Goal: Information Seeking & Learning: Learn about a topic

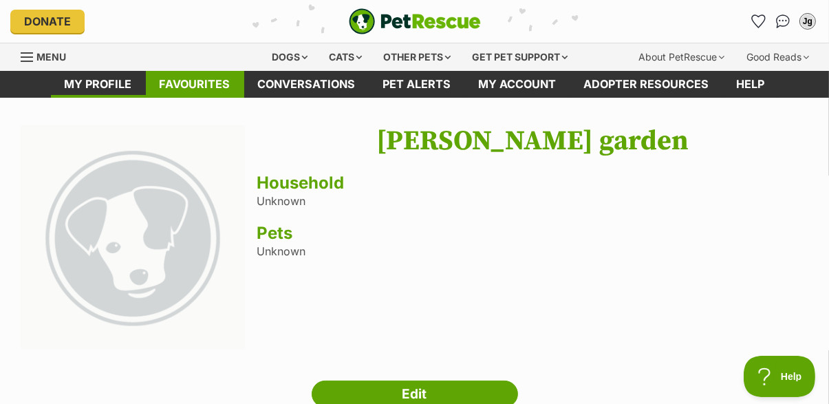
click at [204, 88] on link "Favourites" at bounding box center [195, 84] width 98 height 27
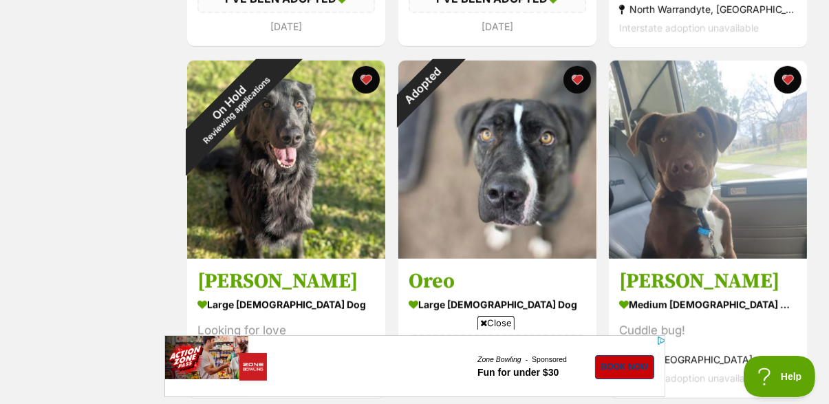
scroll to position [924, 0]
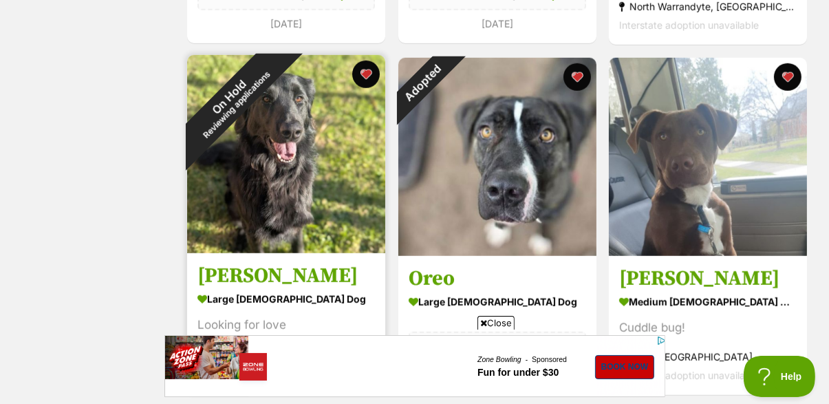
click at [312, 208] on img at bounding box center [286, 154] width 198 height 198
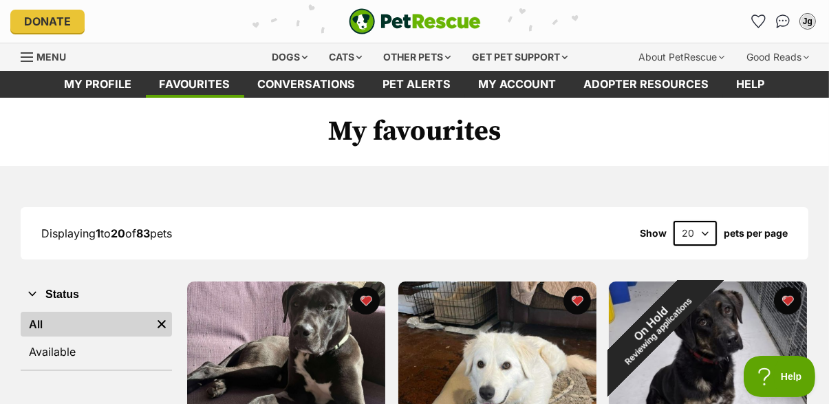
scroll to position [0, 0]
click at [21, 56] on span "Menu" at bounding box center [27, 56] width 12 height 1
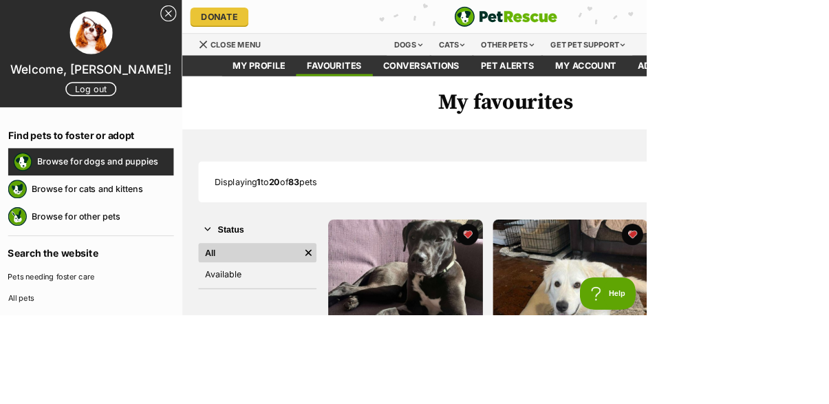
click at [90, 208] on link "Browse for dogs and puppies" at bounding box center [134, 207] width 175 height 29
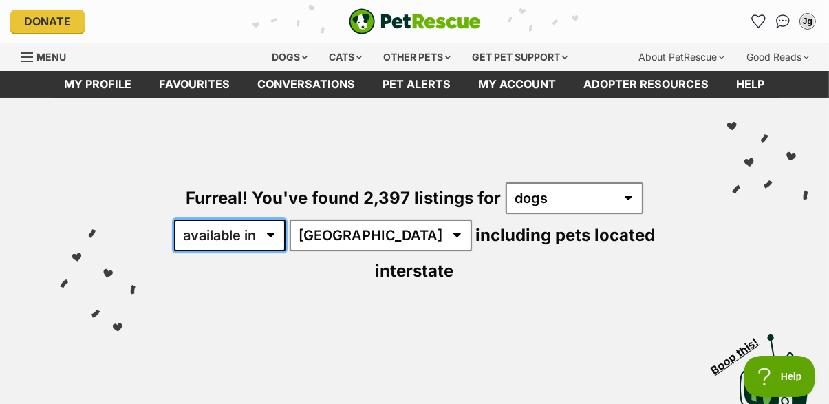
click at [252, 236] on select "available in located in" at bounding box center [229, 235] width 111 height 32
select select "disabled"
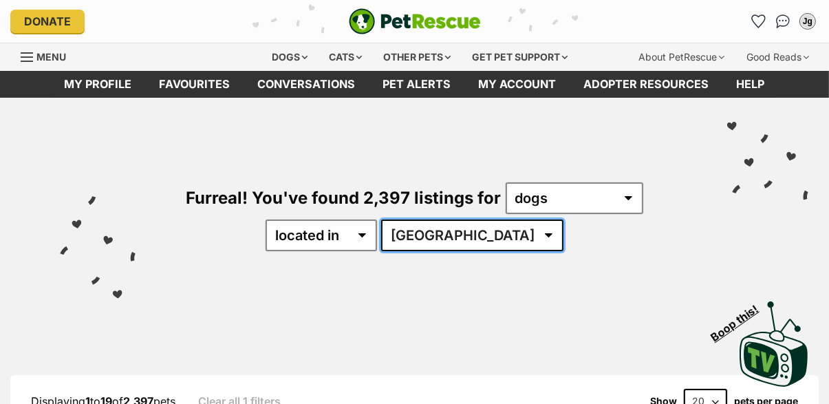
click at [489, 233] on select "Australia ACT NSW NT QLD SA TAS VIC WA" at bounding box center [472, 235] width 182 height 32
select select "VIC"
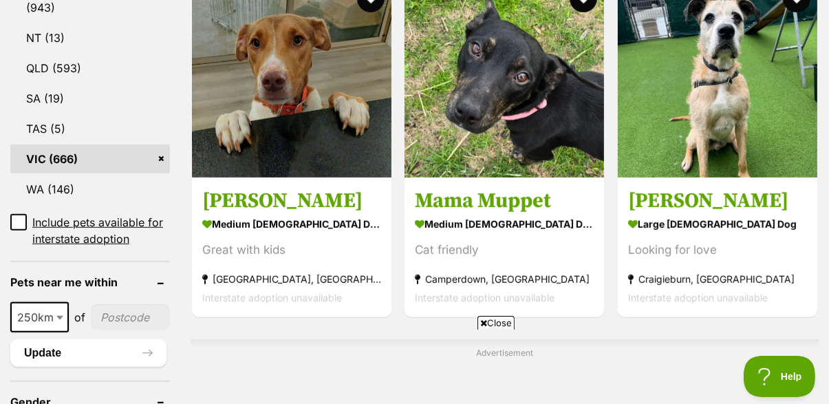
click at [61, 303] on span at bounding box center [61, 317] width 14 height 30
select select "100"
click at [136, 304] on input"] "postcode" at bounding box center [129, 317] width 81 height 26
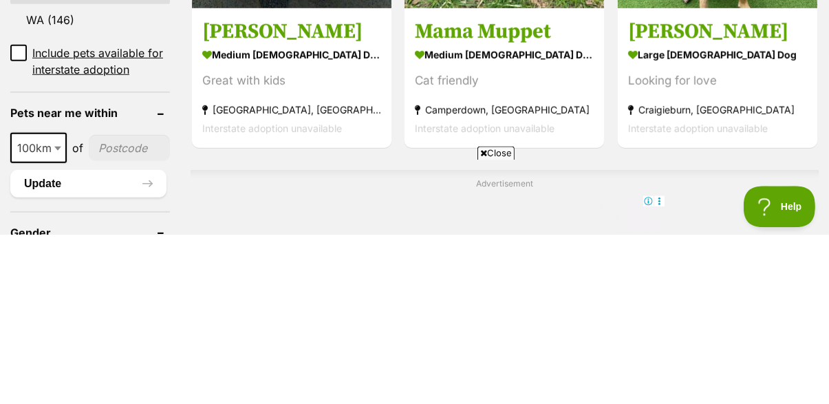
scroll to position [823, 0]
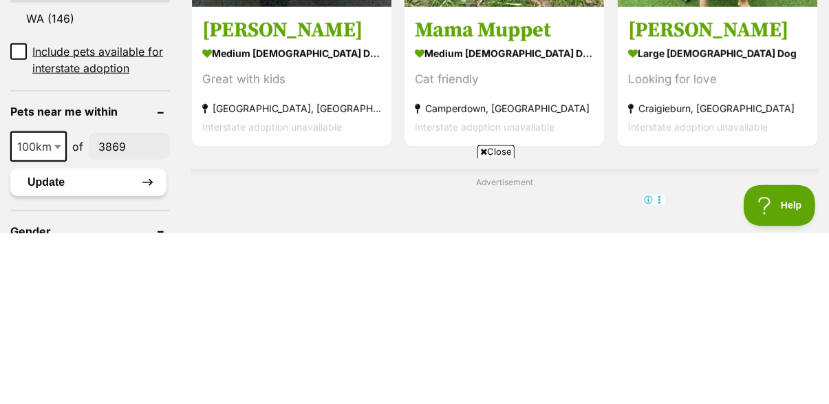
type input"] "3869"
click at [50, 340] on button "Update" at bounding box center [88, 353] width 156 height 28
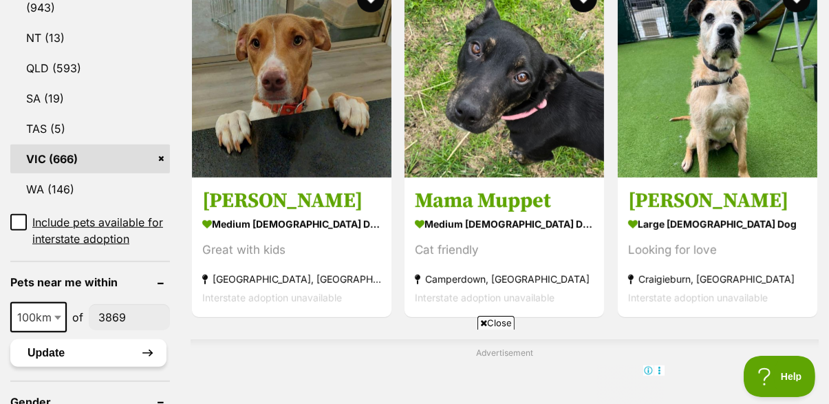
scroll to position [872, 0]
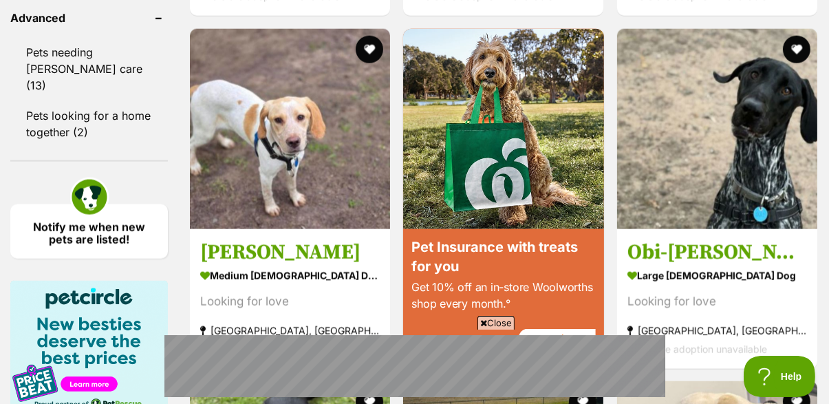
scroll to position [1612, 0]
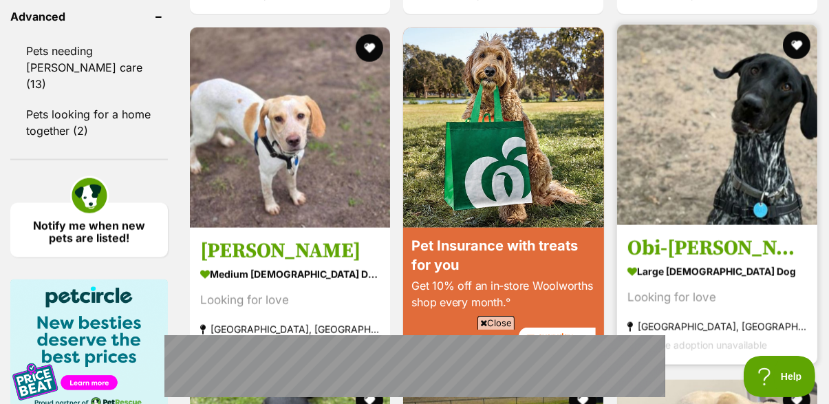
click at [765, 145] on img at bounding box center [717, 125] width 200 height 200
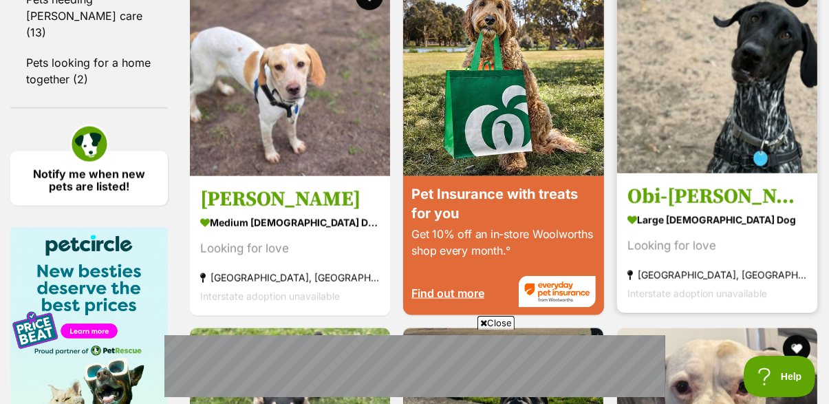
scroll to position [1557, 0]
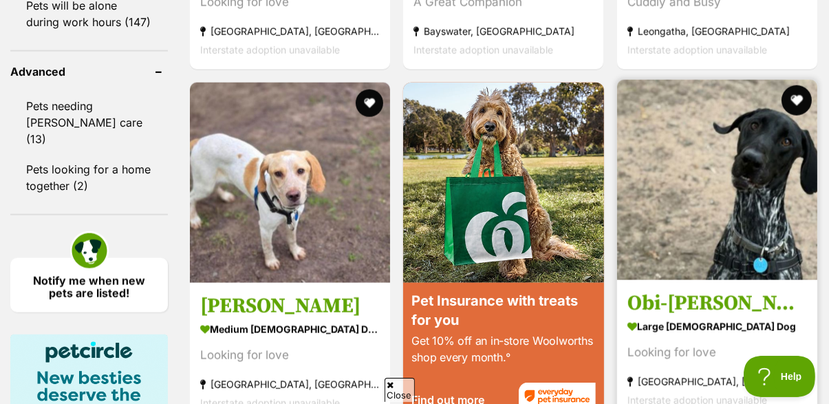
click at [805, 98] on button "favourite" at bounding box center [797, 100] width 30 height 30
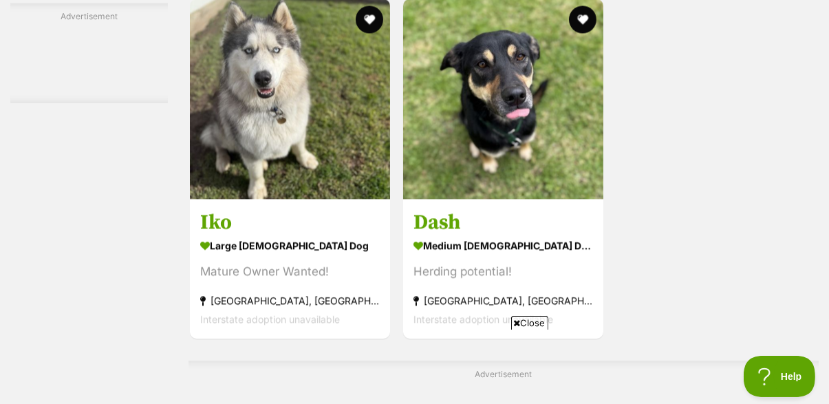
scroll to position [2830, 0]
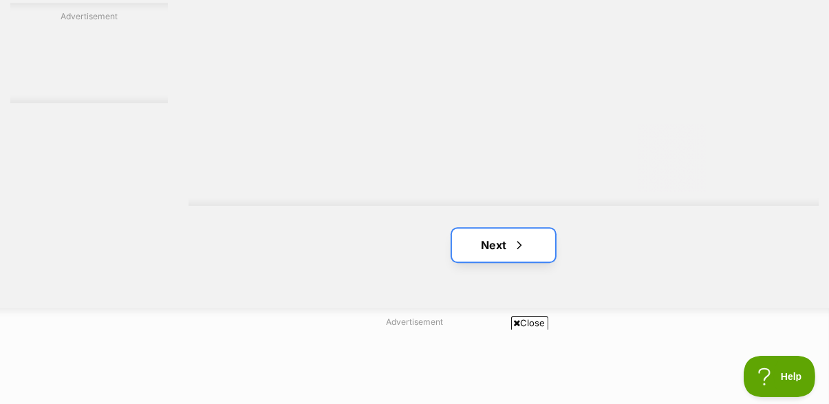
click at [513, 245] on span "Next page" at bounding box center [520, 245] width 14 height 17
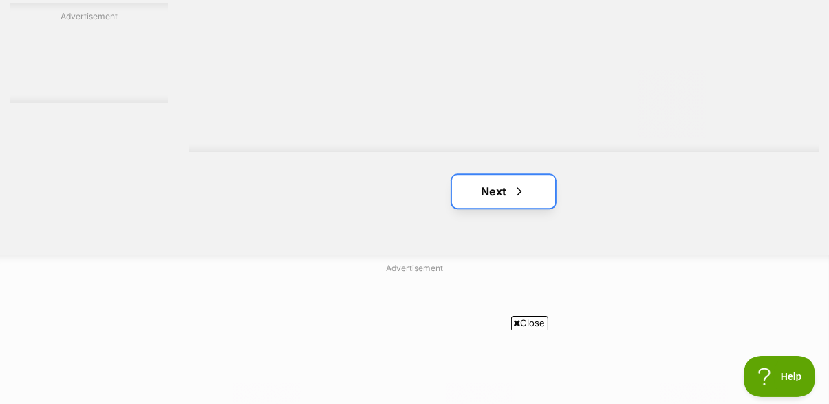
scroll to position [3313, 0]
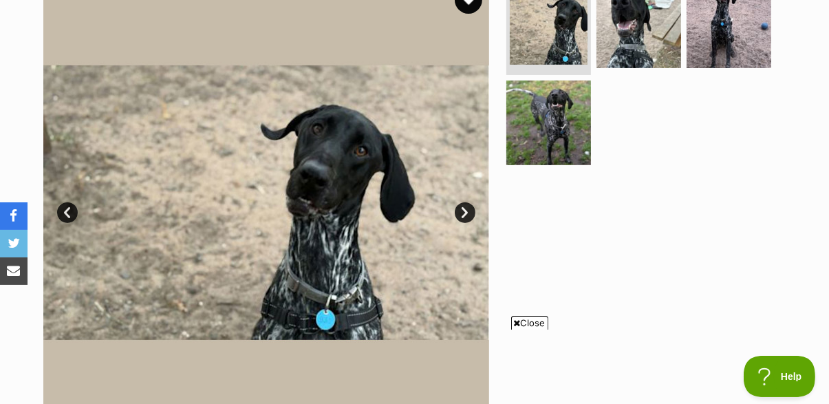
scroll to position [308, 0]
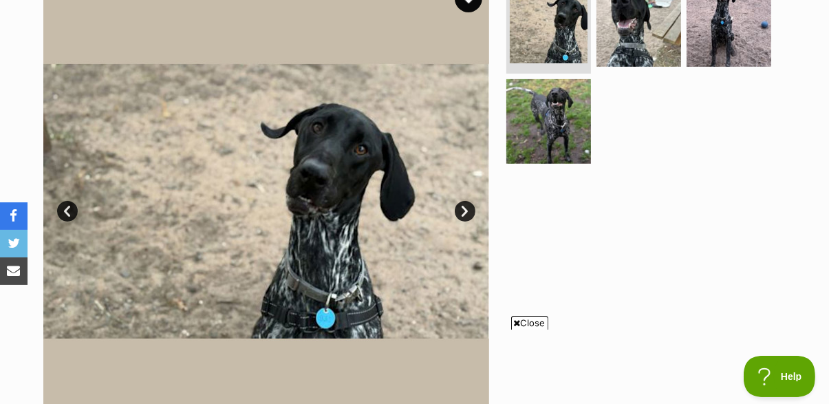
click at [462, 210] on link "Next" at bounding box center [465, 211] width 21 height 21
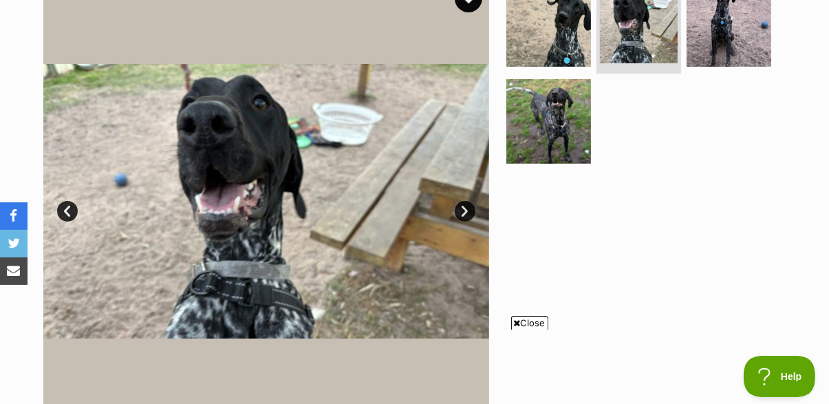
click at [472, 211] on link "Next" at bounding box center [465, 211] width 21 height 21
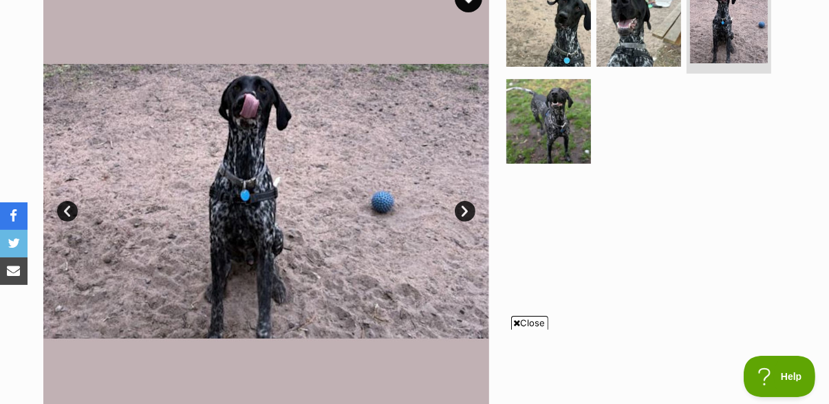
click at [471, 204] on link "Next" at bounding box center [465, 211] width 21 height 21
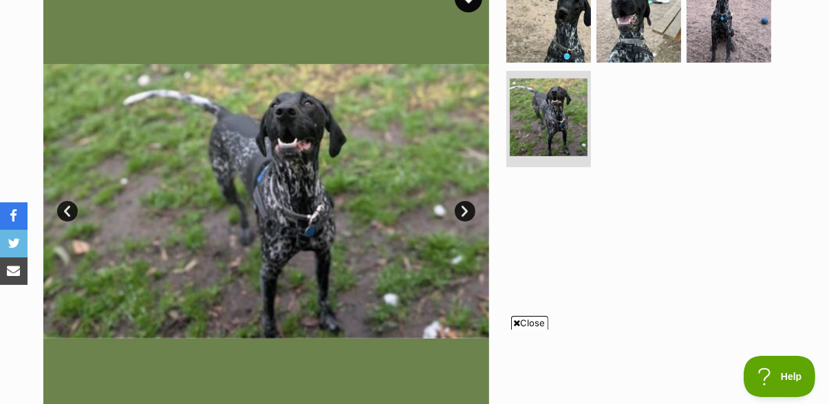
click at [465, 213] on link "Next" at bounding box center [465, 211] width 21 height 21
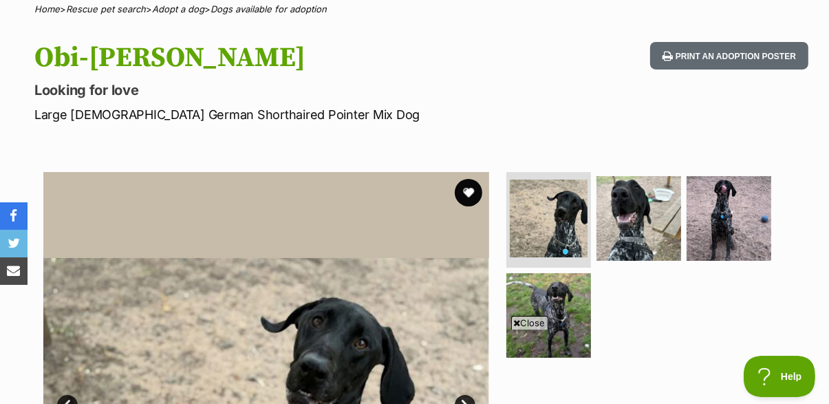
scroll to position [0, 0]
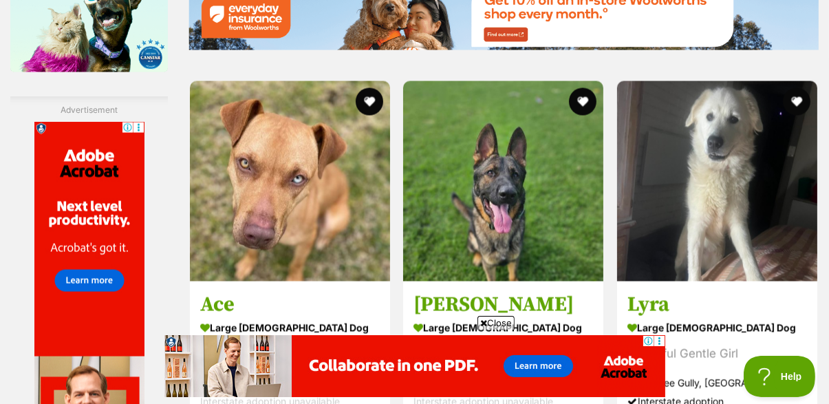
scroll to position [2040, 0]
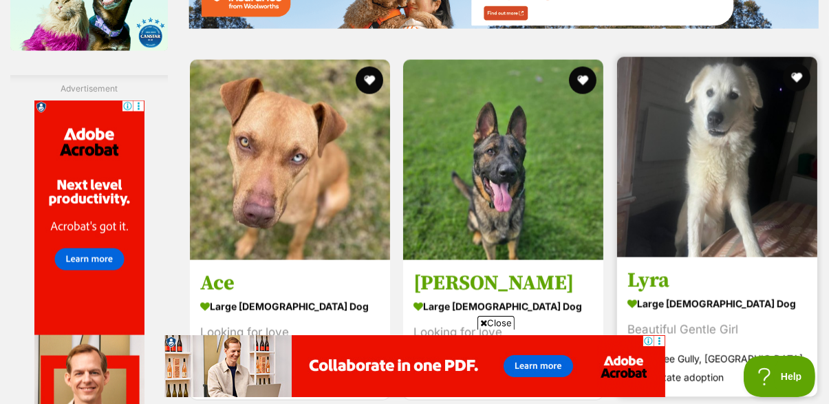
click at [749, 200] on img at bounding box center [717, 157] width 200 height 200
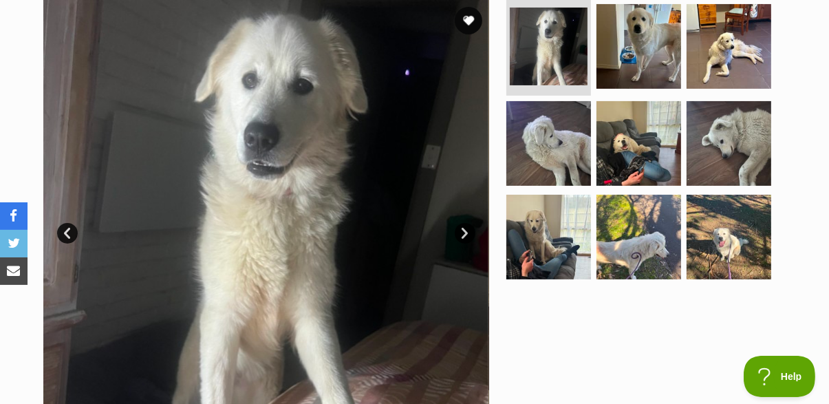
scroll to position [285, 0]
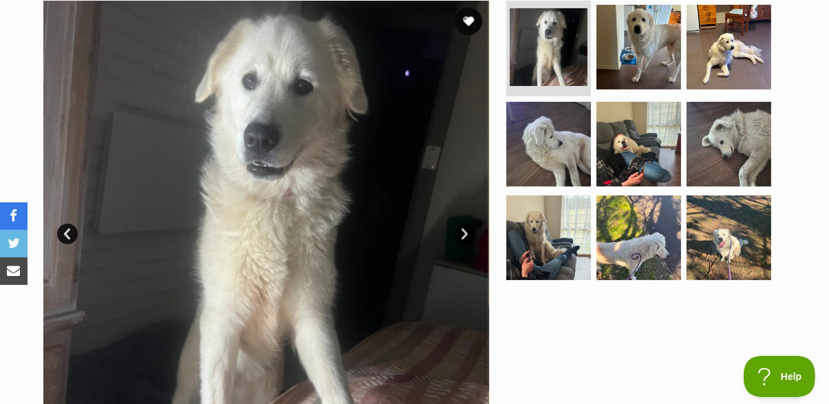
click at [472, 228] on link "Next" at bounding box center [465, 234] width 21 height 21
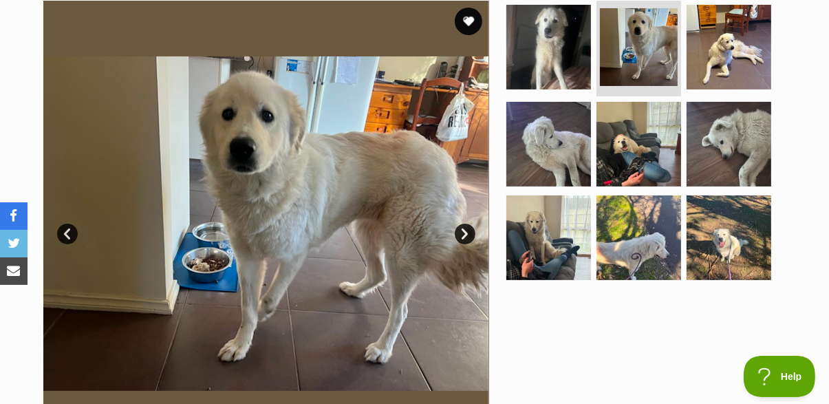
click at [470, 213] on img at bounding box center [266, 224] width 446 height 446
click at [468, 230] on link "Next" at bounding box center [465, 234] width 21 height 21
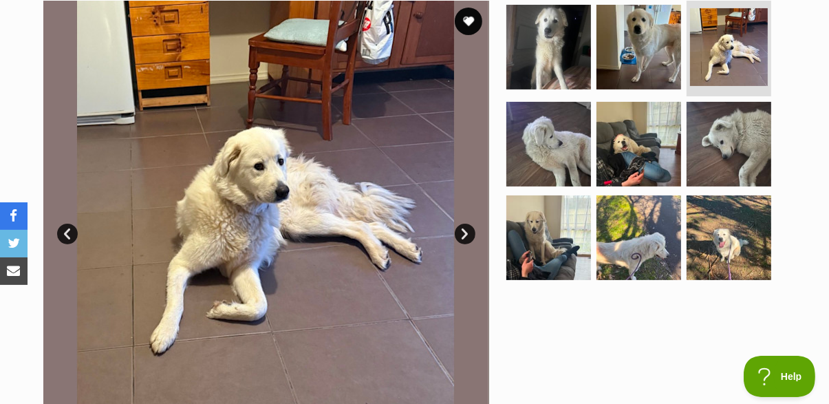
click at [464, 228] on link "Next" at bounding box center [465, 234] width 21 height 21
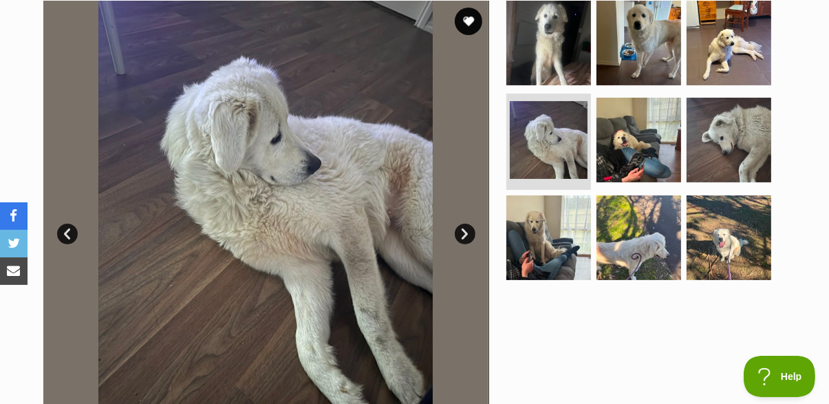
click at [464, 228] on link "Next" at bounding box center [465, 234] width 21 height 21
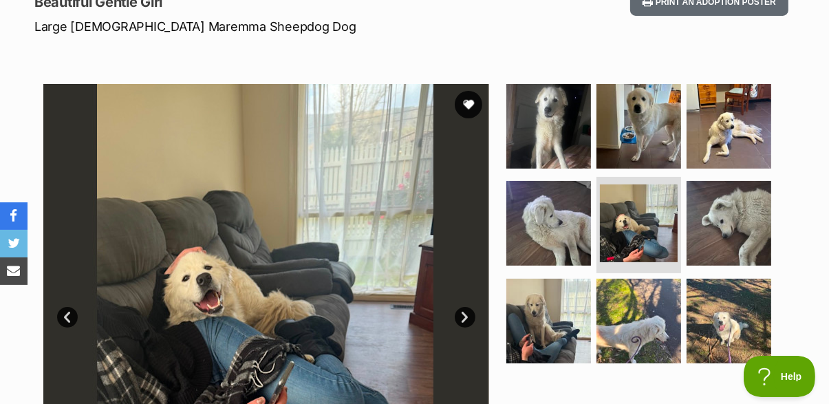
scroll to position [188, 0]
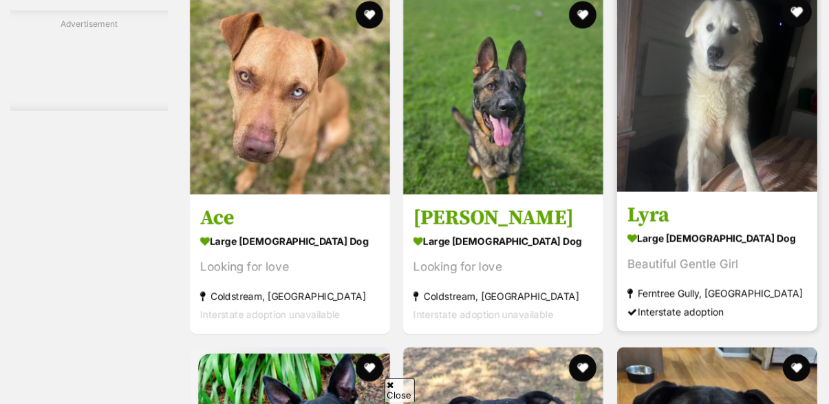
click at [804, 17] on button "favourite" at bounding box center [797, 12] width 30 height 30
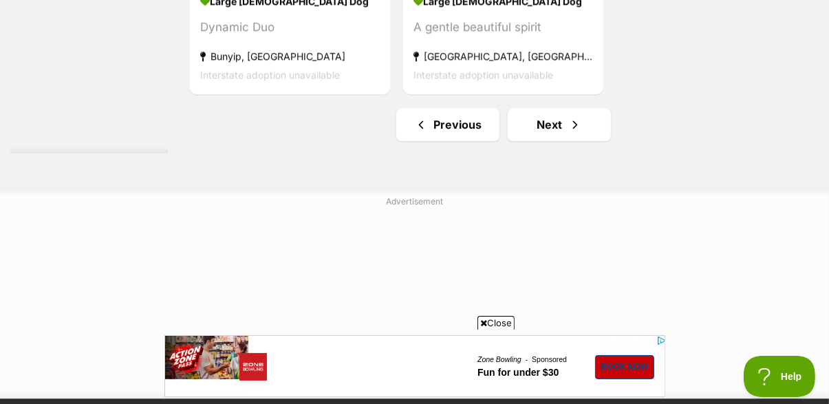
scroll to position [3196, 0]
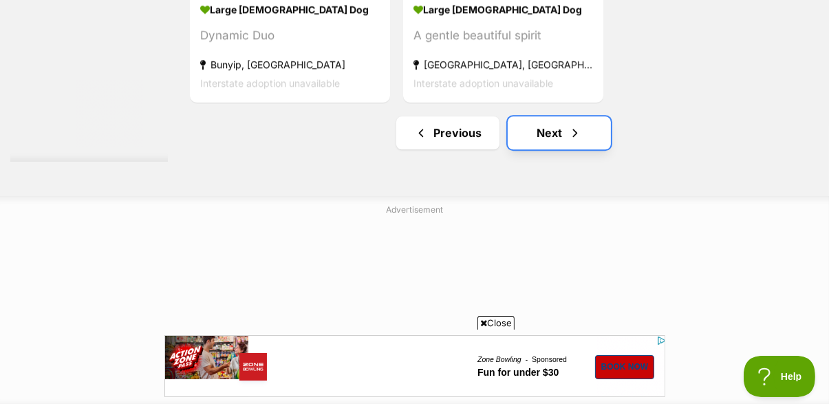
click at [540, 138] on link "Next" at bounding box center [559, 132] width 103 height 33
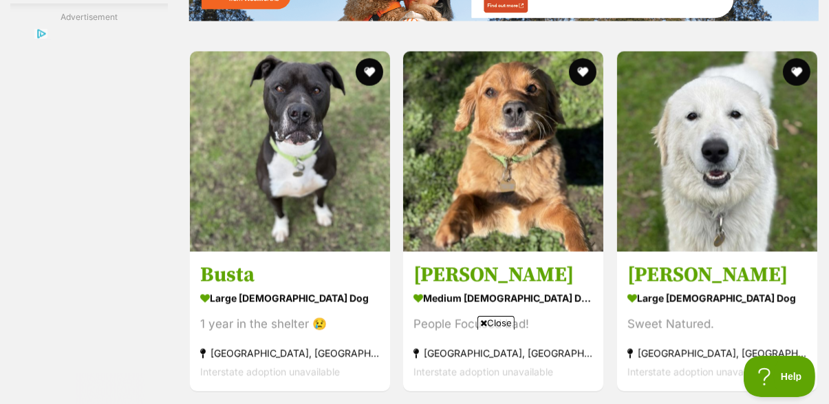
scroll to position [2198, 0]
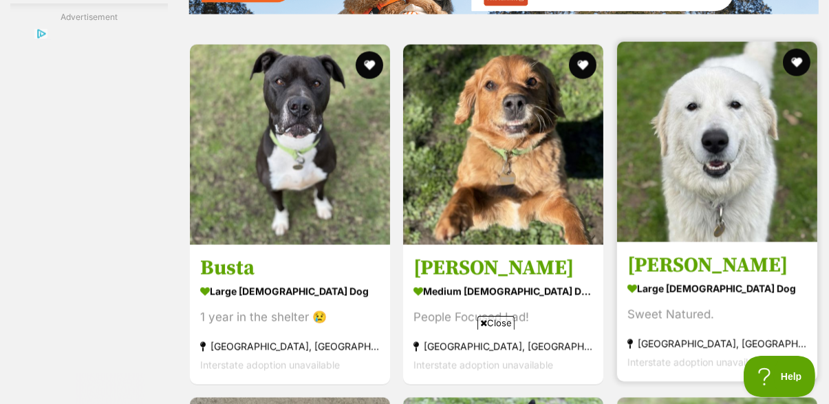
click at [725, 132] on img at bounding box center [717, 142] width 200 height 200
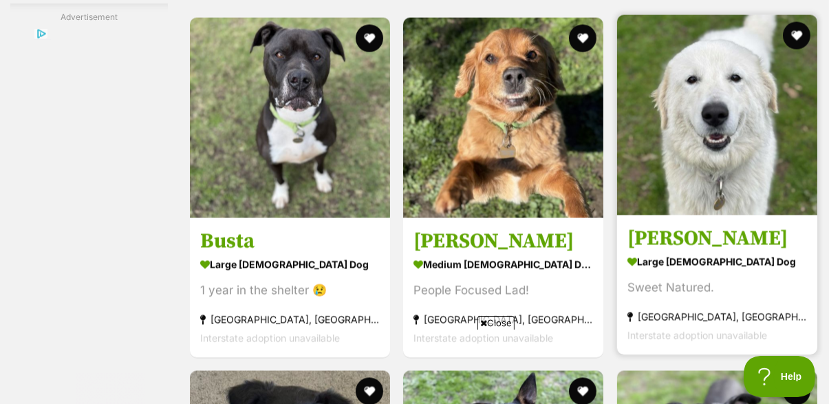
scroll to position [0, 0]
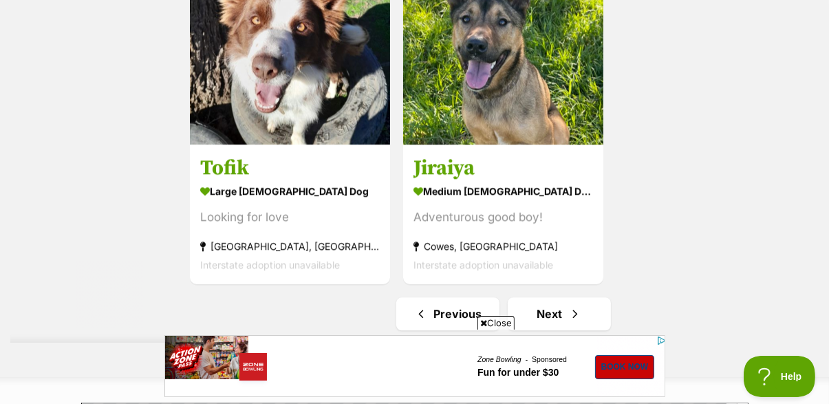
scroll to position [3143, 0]
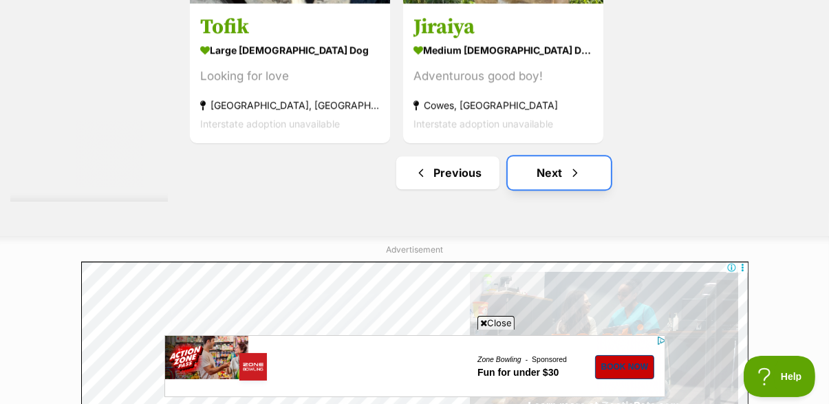
click at [557, 177] on link "Next" at bounding box center [559, 172] width 103 height 33
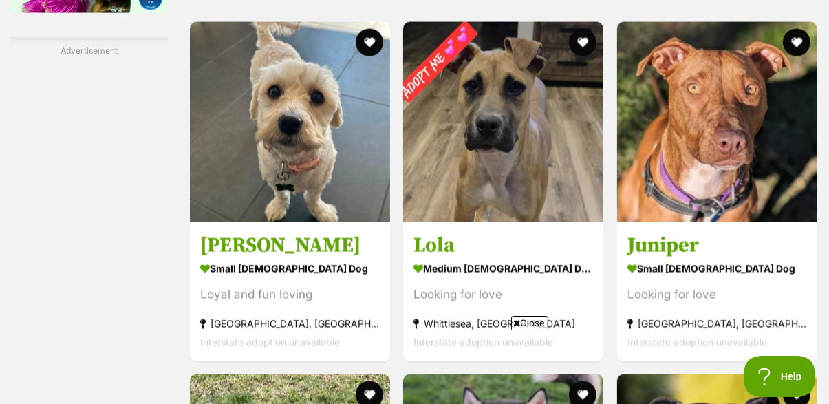
scroll to position [2097, 0]
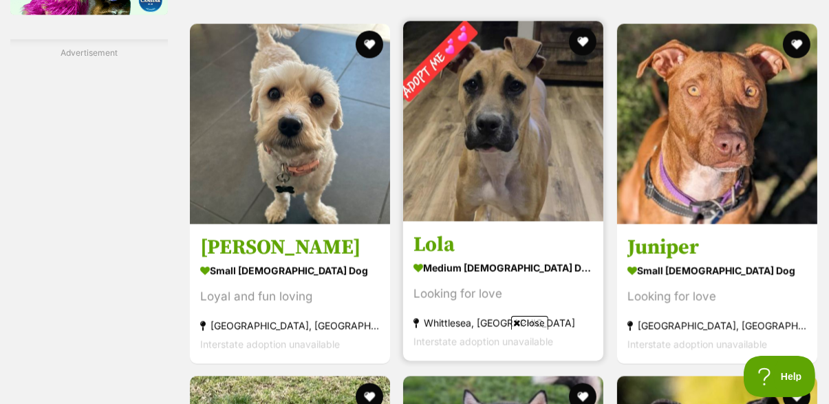
click at [532, 125] on img at bounding box center [503, 121] width 200 height 200
click at [588, 41] on button "favourite" at bounding box center [583, 42] width 30 height 30
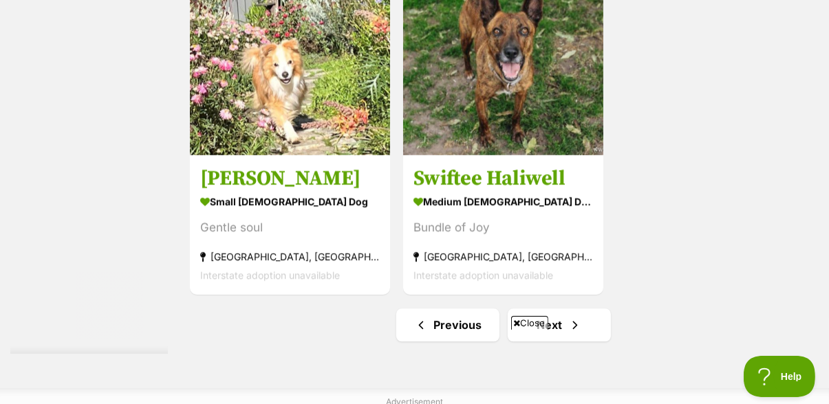
scroll to position [3008, 0]
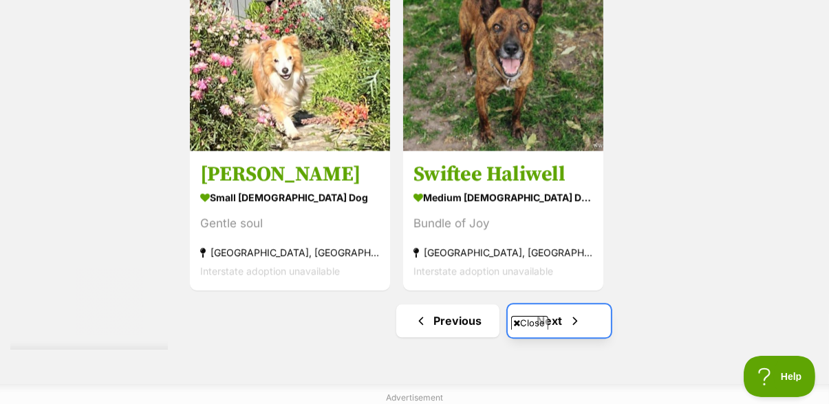
click at [561, 323] on link "Next" at bounding box center [559, 320] width 103 height 33
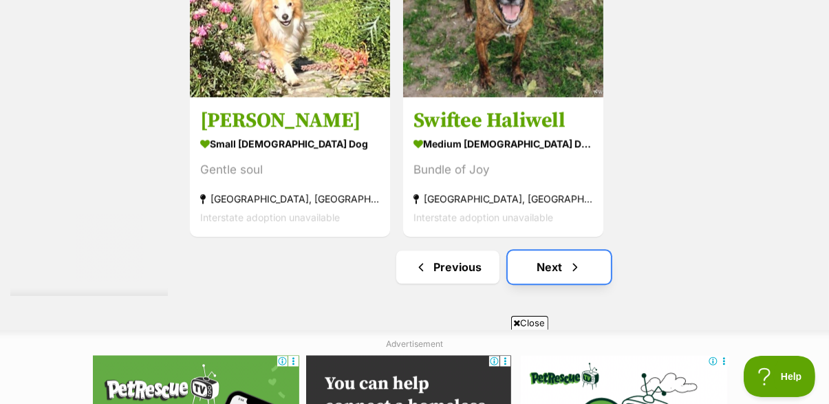
scroll to position [3072, 0]
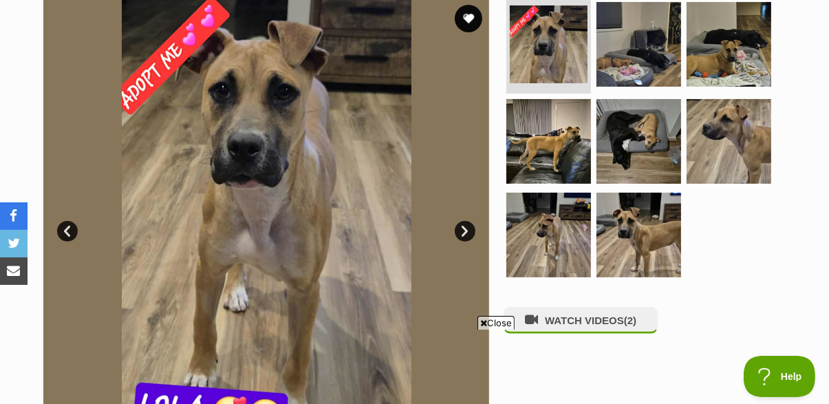
click at [462, 228] on img at bounding box center [266, 221] width 446 height 446
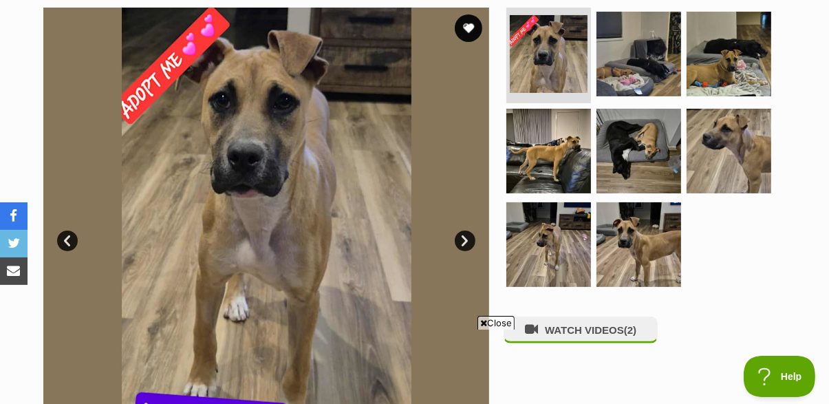
click at [467, 241] on link "Next" at bounding box center [465, 240] width 21 height 21
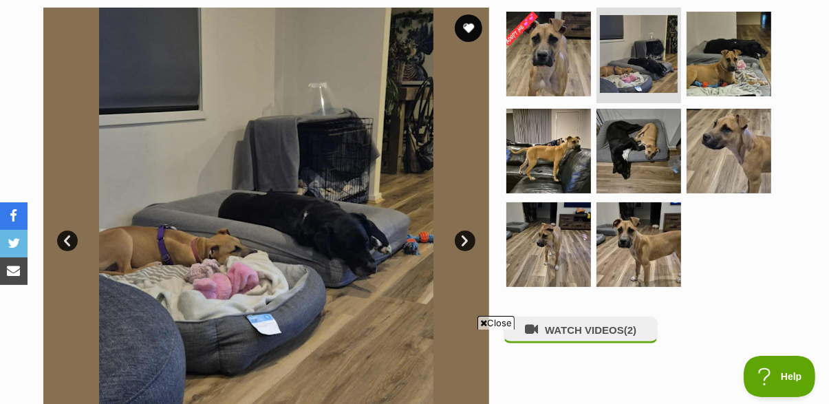
click at [467, 241] on link "Next" at bounding box center [465, 240] width 21 height 21
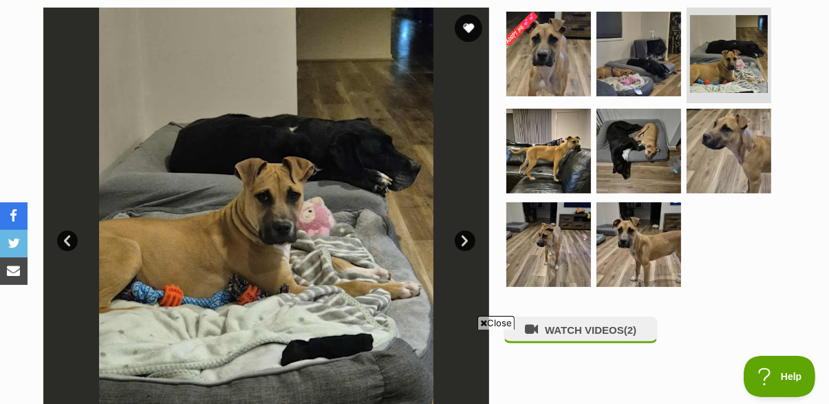
click at [465, 231] on link "Next" at bounding box center [465, 240] width 21 height 21
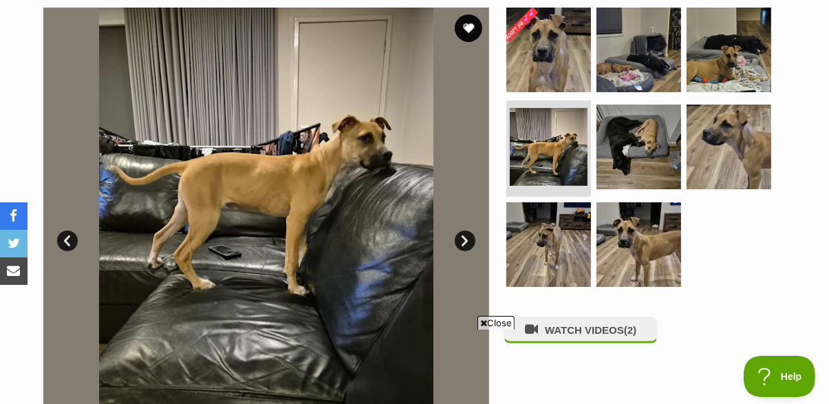
click at [461, 237] on link "Next" at bounding box center [465, 240] width 21 height 21
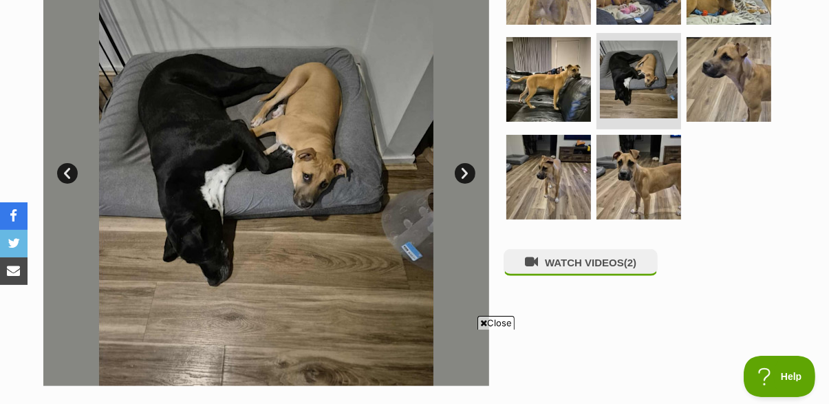
scroll to position [318, 0]
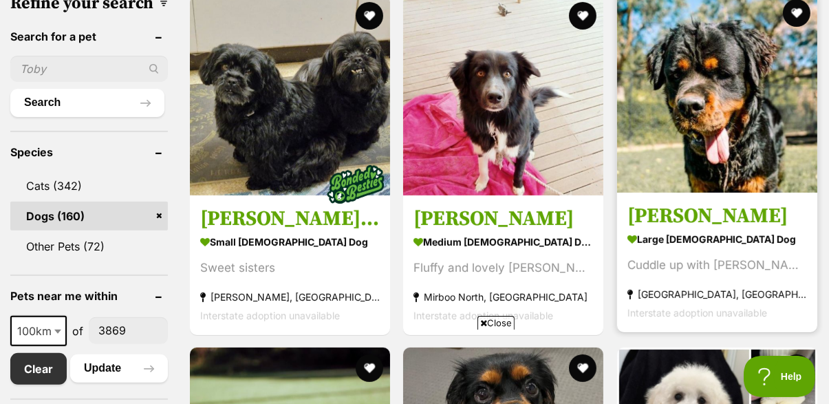
click at [757, 141] on img at bounding box center [717, 92] width 200 height 200
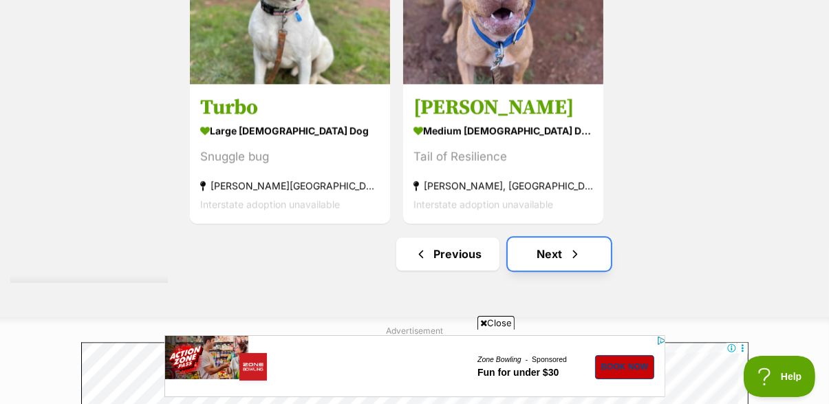
click at [561, 253] on link "Next" at bounding box center [559, 253] width 103 height 33
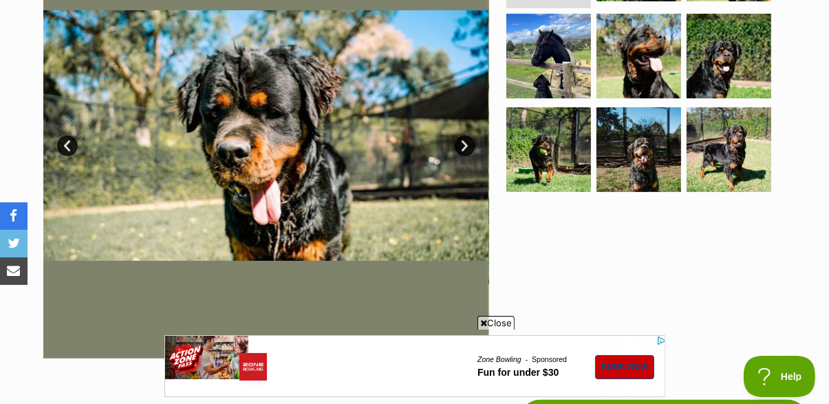
scroll to position [380, 0]
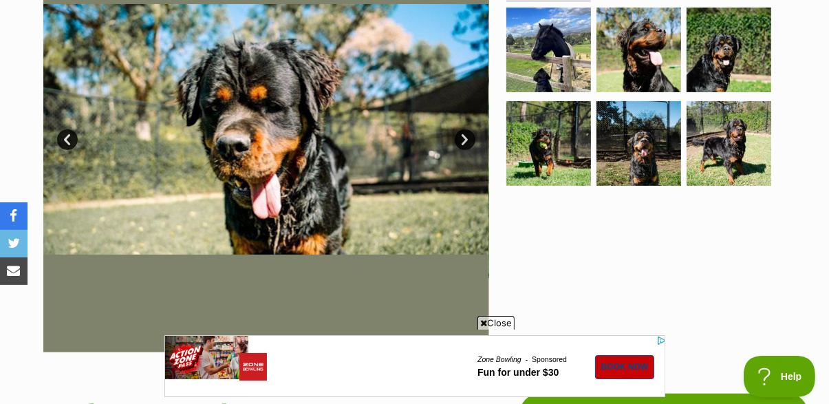
click at [456, 144] on link "Next" at bounding box center [465, 139] width 21 height 21
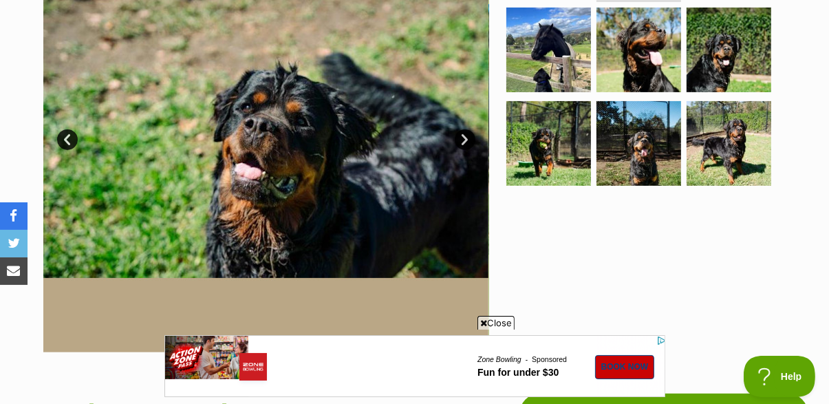
click at [473, 140] on link "Next" at bounding box center [465, 139] width 21 height 21
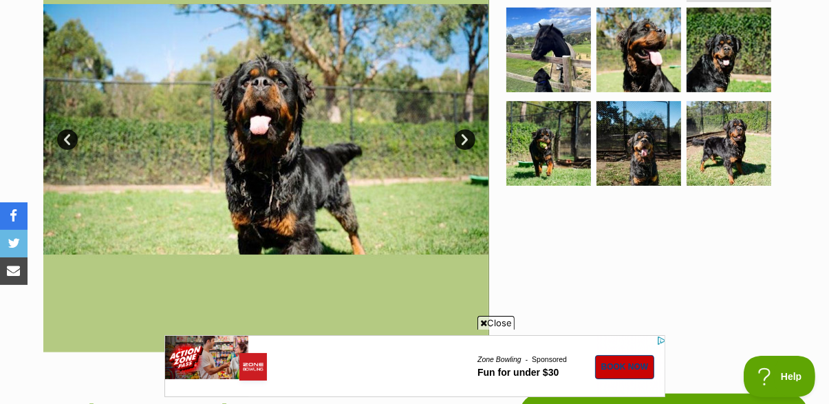
click at [463, 139] on link "Next" at bounding box center [465, 139] width 21 height 21
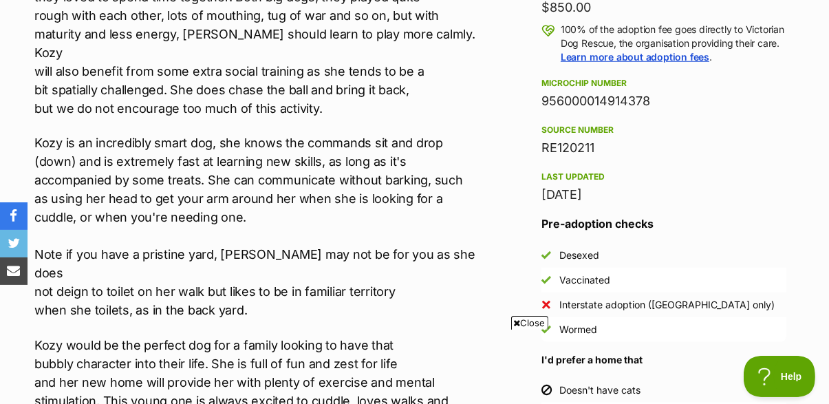
scroll to position [1107, 0]
click at [466, 335] on p "[PERSON_NAME] would be the perfect dog for a family looking to have that bubbly…" at bounding box center [263, 409] width 459 height 149
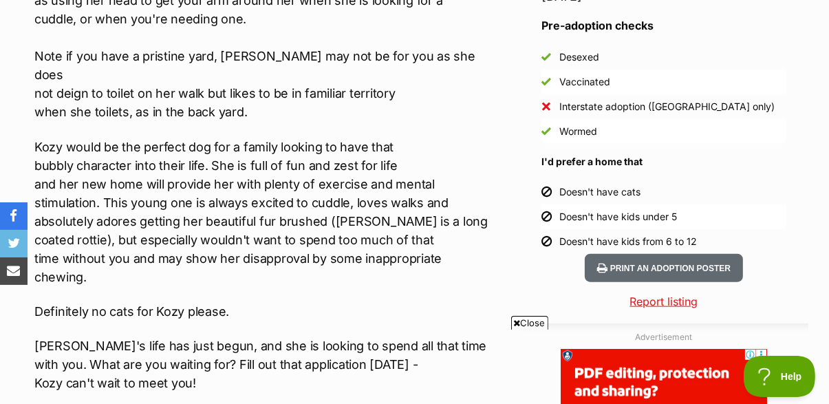
scroll to position [1161, 0]
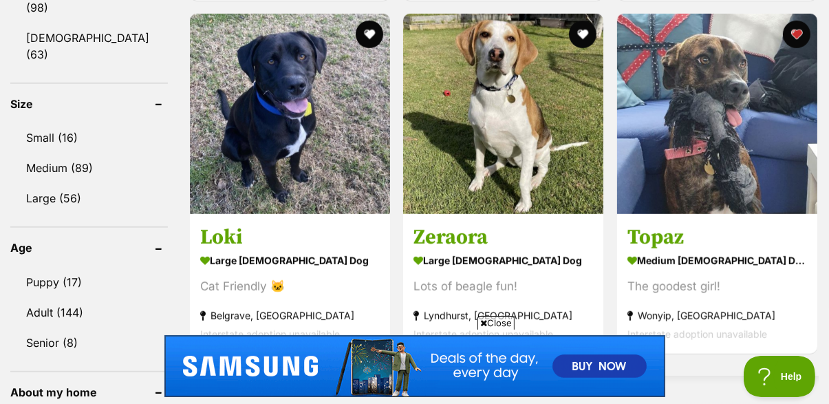
scroll to position [927, 0]
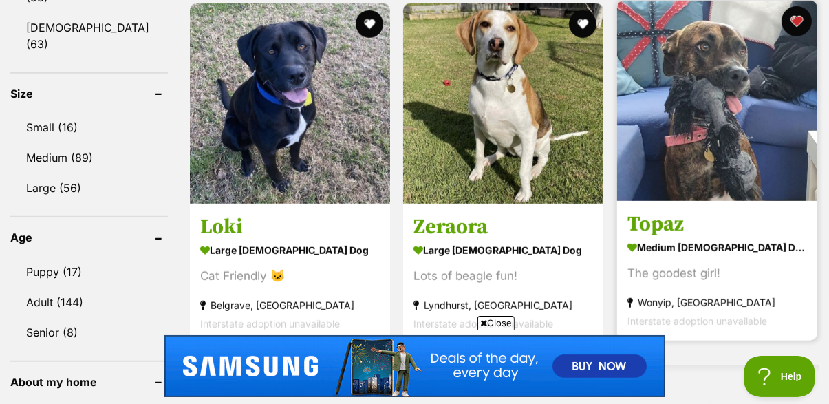
click at [801, 20] on button "favourite" at bounding box center [797, 21] width 30 height 30
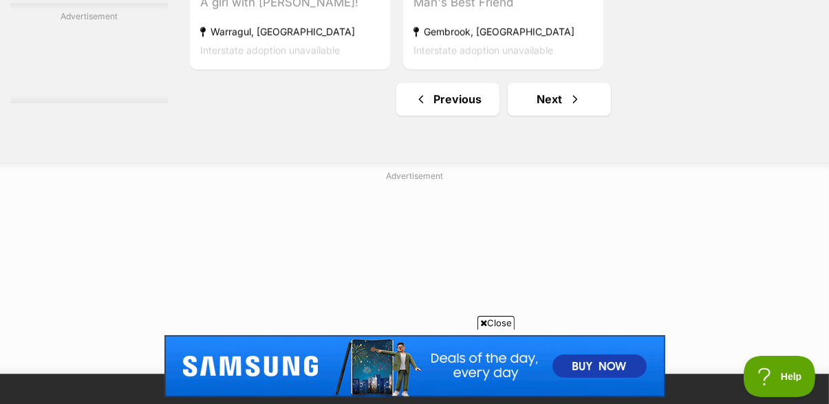
scroll to position [3358, 0]
click at [575, 102] on span "Next page" at bounding box center [575, 98] width 14 height 17
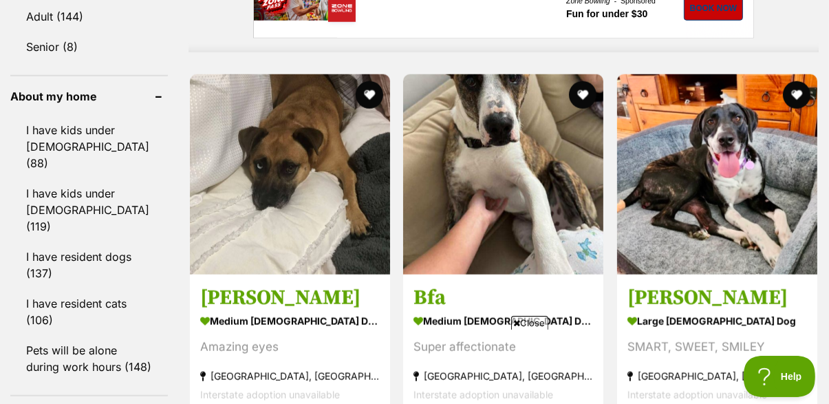
scroll to position [1214, 0]
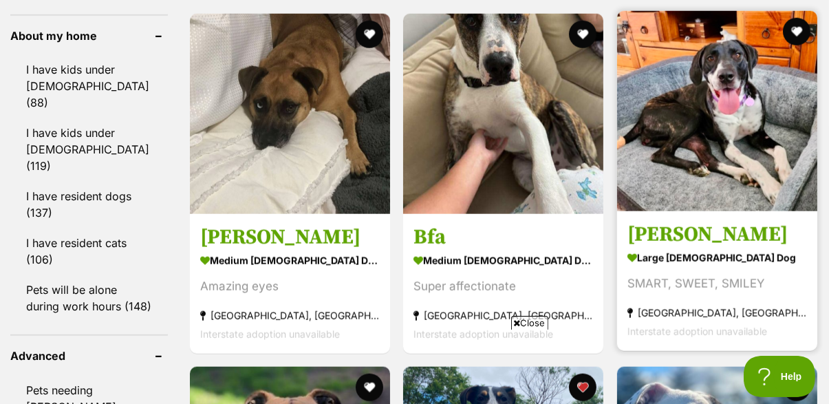
click at [749, 156] on img at bounding box center [717, 111] width 200 height 200
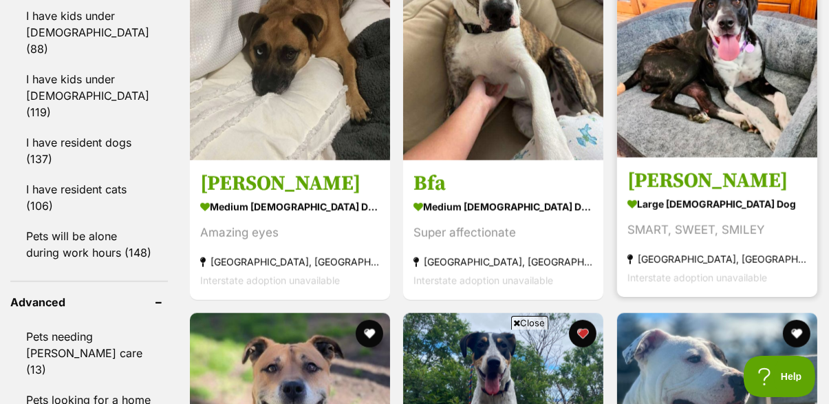
scroll to position [1337, 0]
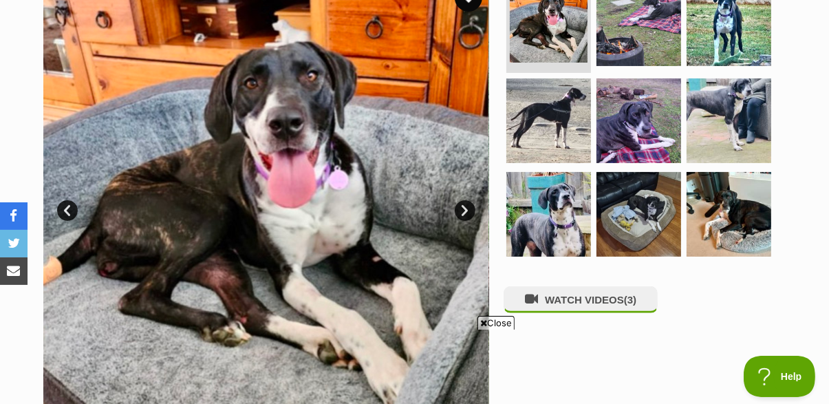
scroll to position [308, 0]
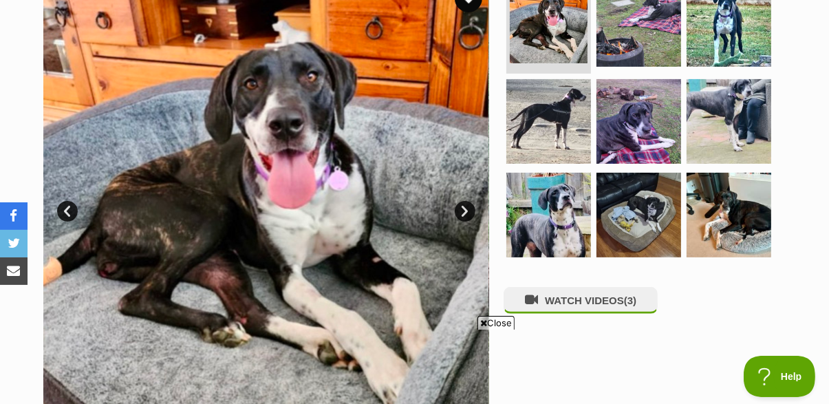
click at [470, 214] on link "Next" at bounding box center [465, 211] width 21 height 21
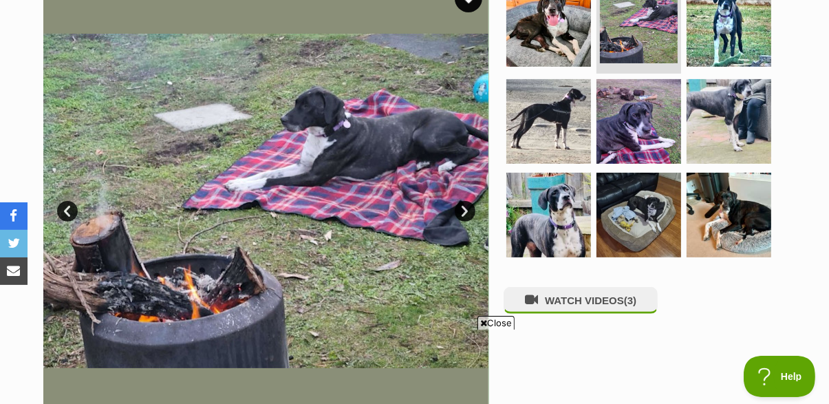
click at [468, 204] on link "Next" at bounding box center [465, 211] width 21 height 21
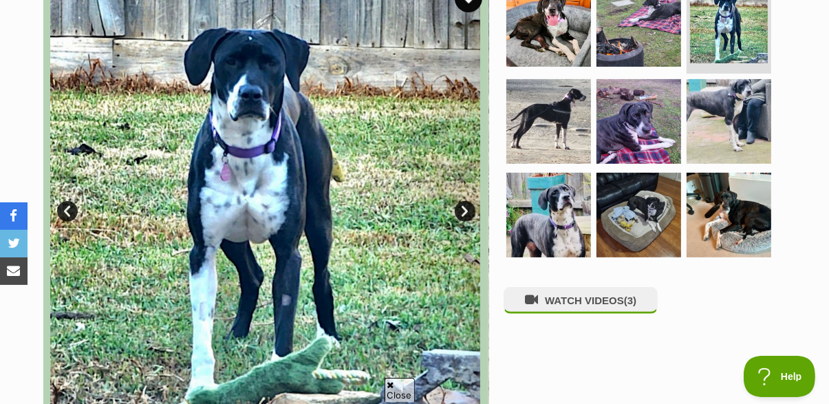
click at [464, 209] on link "Next" at bounding box center [465, 211] width 21 height 21
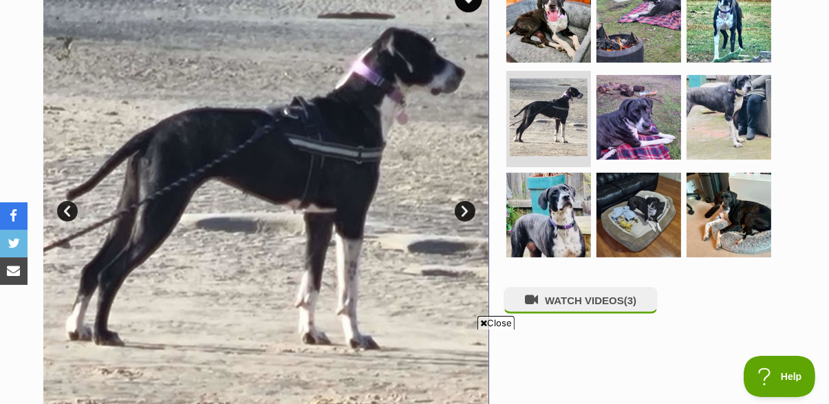
click at [474, 214] on link "Next" at bounding box center [465, 211] width 21 height 21
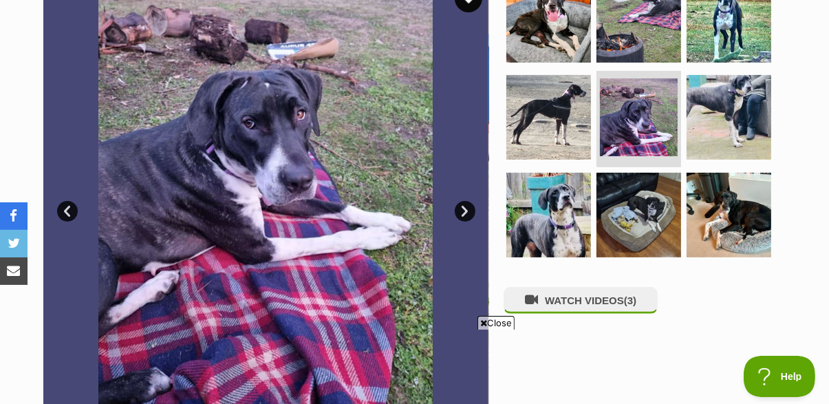
click at [472, 209] on link "Next" at bounding box center [465, 211] width 21 height 21
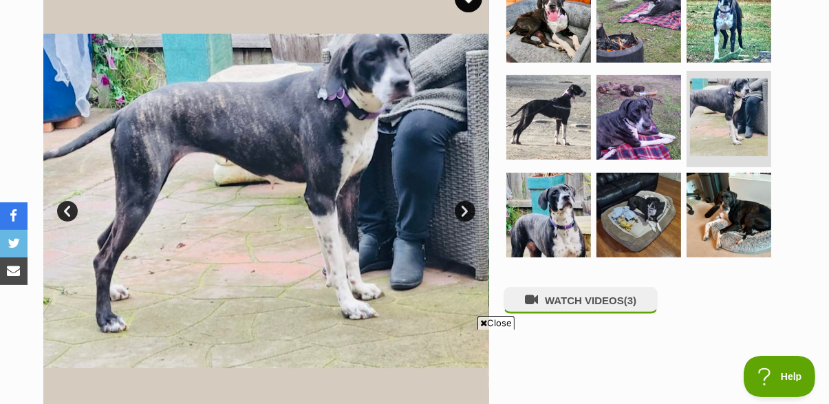
click at [474, 204] on img at bounding box center [266, 201] width 446 height 446
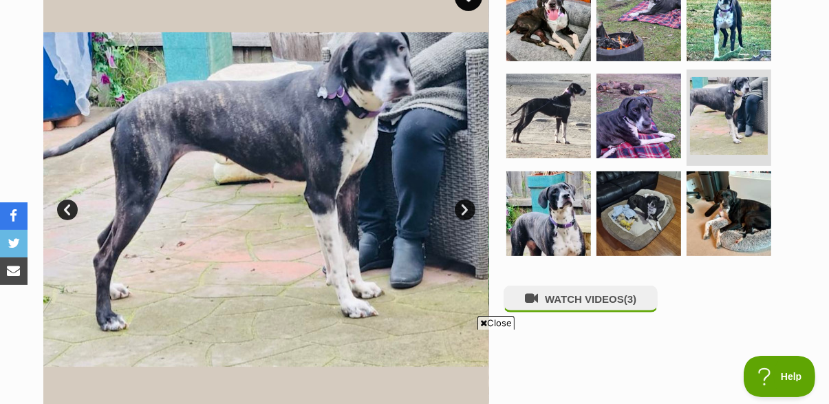
click at [474, 206] on link "Next" at bounding box center [465, 210] width 21 height 21
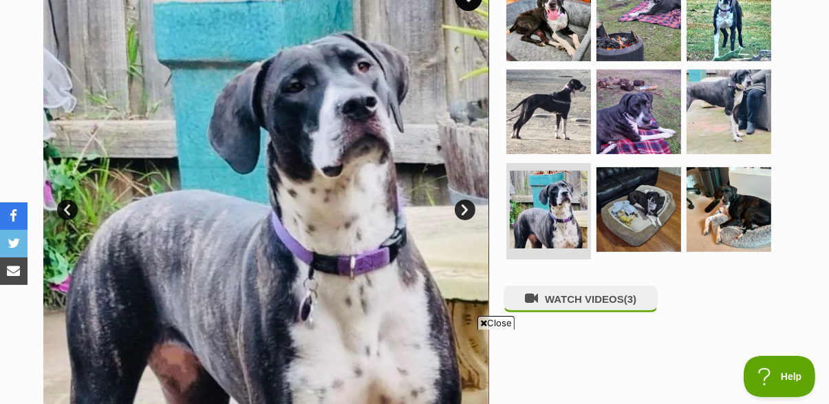
click at [468, 207] on link "Next" at bounding box center [465, 210] width 21 height 21
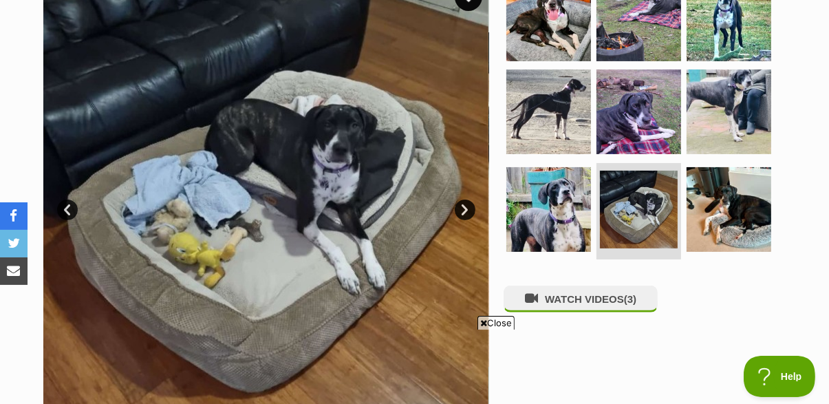
click at [467, 207] on link "Next" at bounding box center [465, 210] width 21 height 21
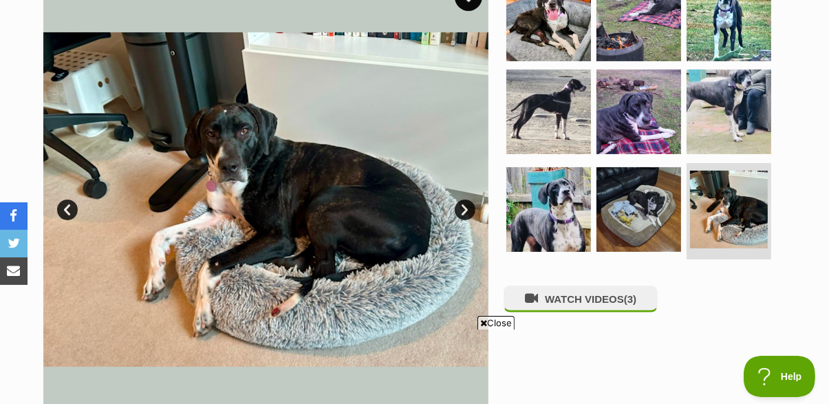
click at [467, 214] on link "Next" at bounding box center [465, 210] width 21 height 21
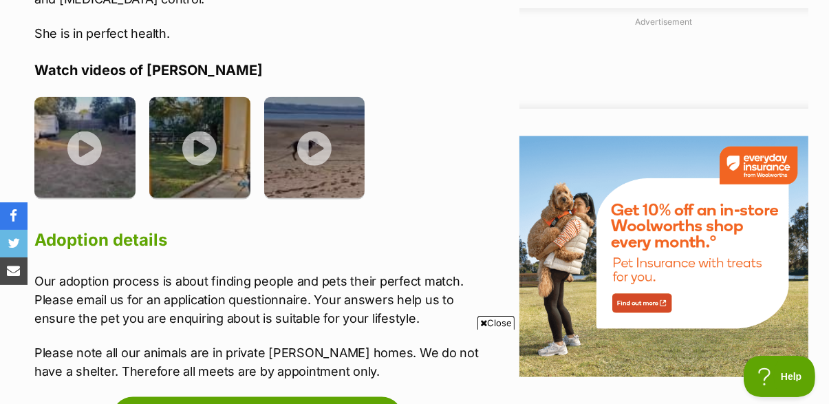
scroll to position [1555, 0]
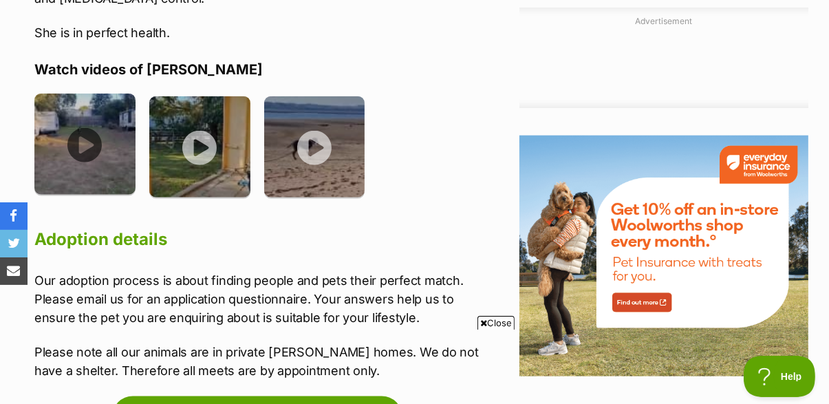
click at [74, 151] on img at bounding box center [84, 144] width 101 height 101
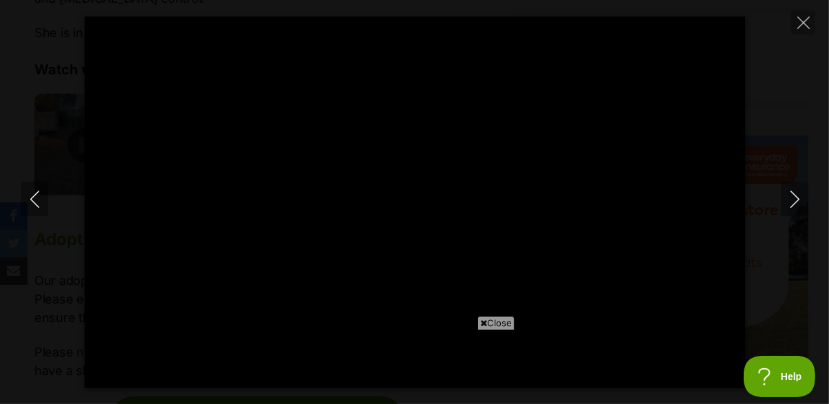
scroll to position [0, 0]
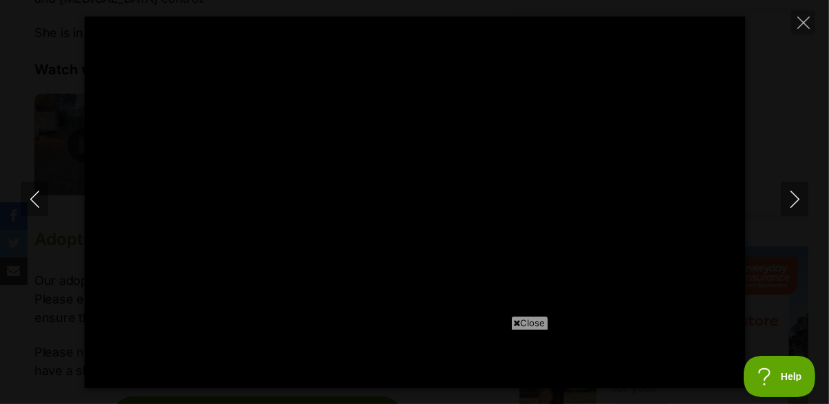
type input "100"
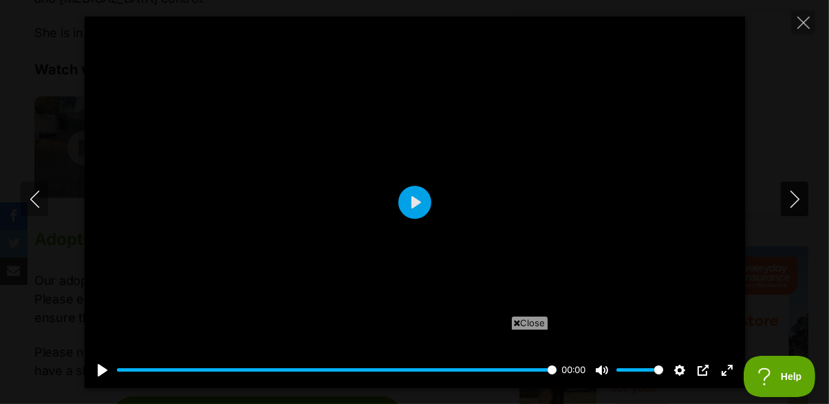
click at [797, 208] on icon "Next" at bounding box center [794, 199] width 17 height 17
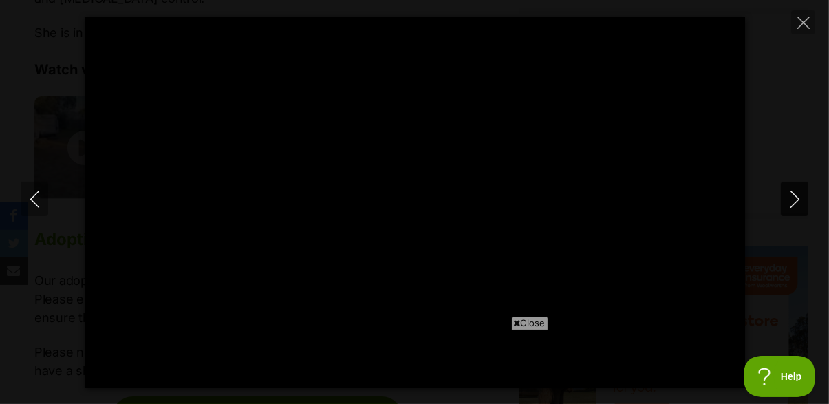
type input "100"
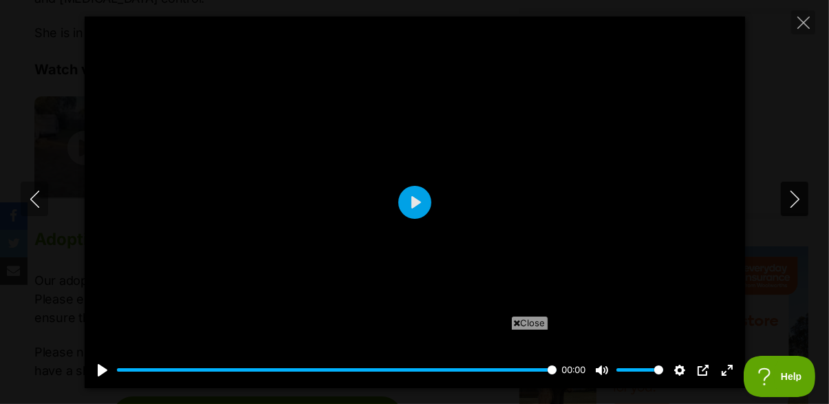
click at [798, 216] on button "Next" at bounding box center [795, 199] width 28 height 34
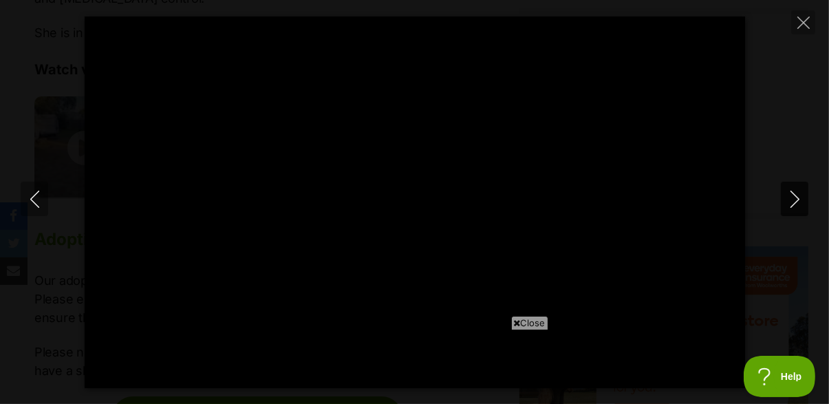
type input "100"
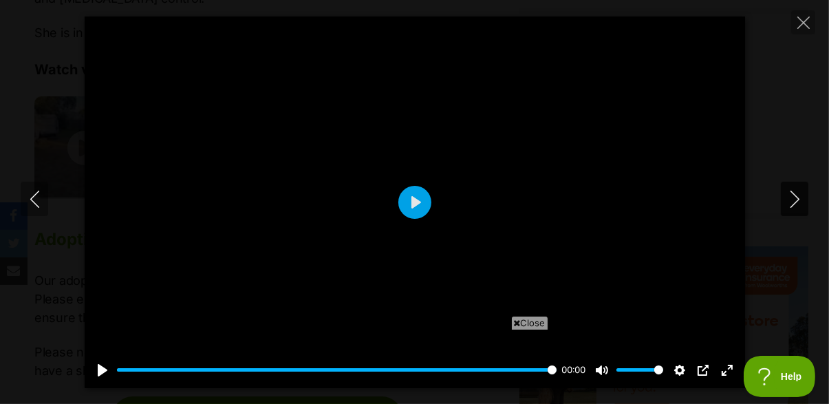
click at [804, 216] on button "Next" at bounding box center [795, 199] width 28 height 34
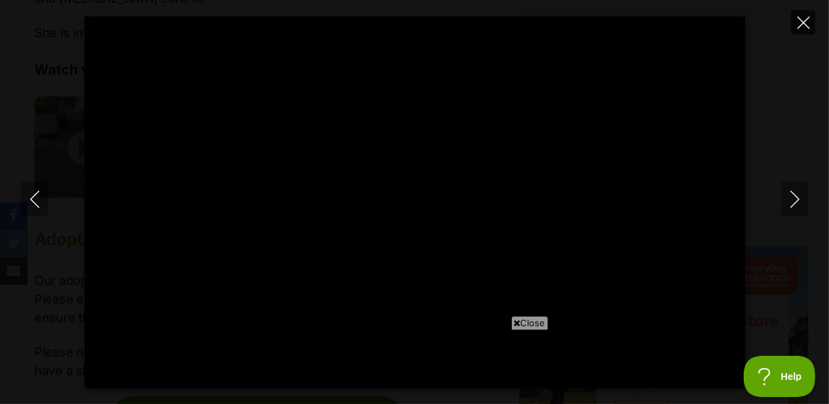
click at [810, 25] on button "Close" at bounding box center [803, 22] width 24 height 24
type input "24.53"
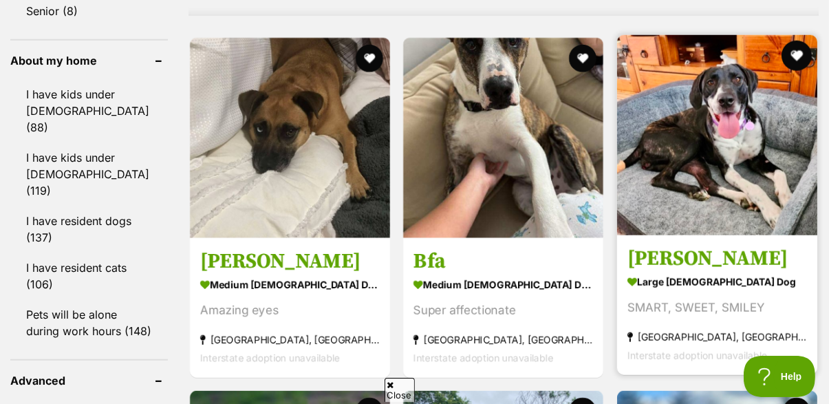
click at [807, 53] on button "favourite" at bounding box center [797, 56] width 30 height 30
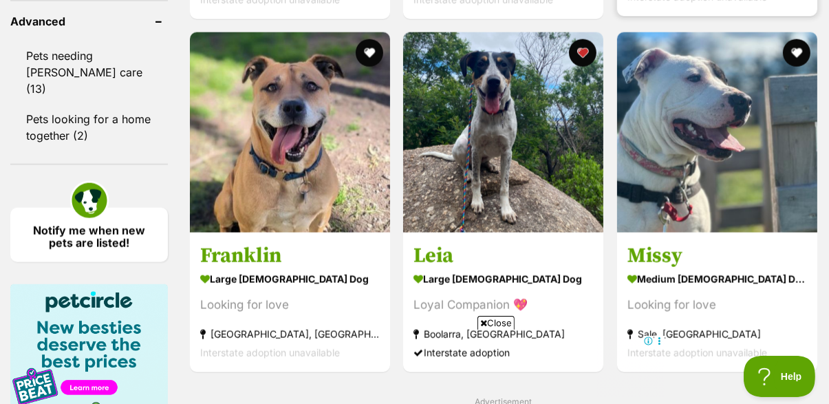
scroll to position [1598, 0]
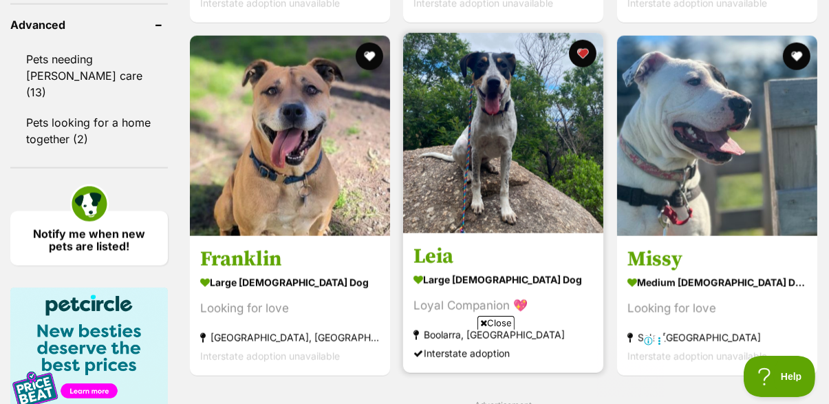
click at [603, 50] on img at bounding box center [503, 133] width 200 height 200
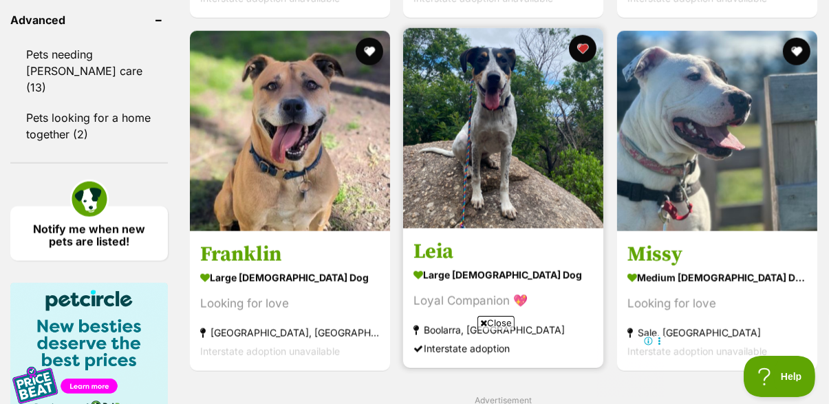
scroll to position [1539, 0]
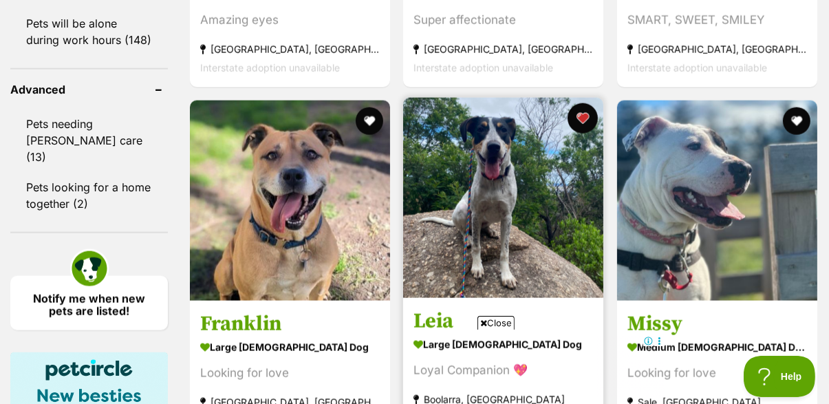
click at [594, 122] on button "favourite" at bounding box center [583, 118] width 30 height 30
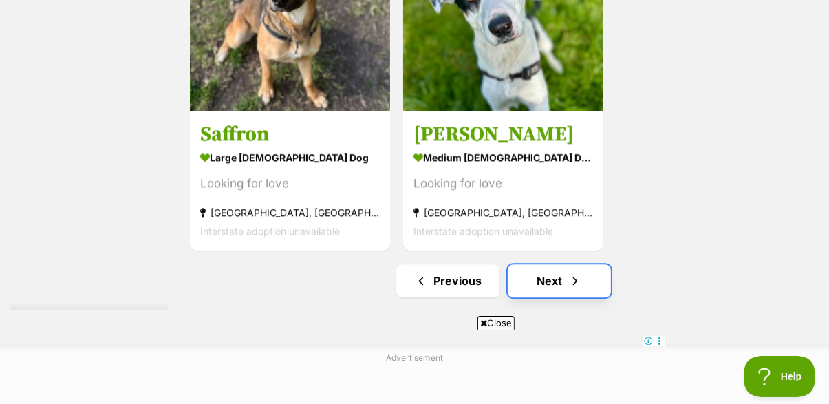
click at [575, 278] on span "Next page" at bounding box center [575, 280] width 14 height 17
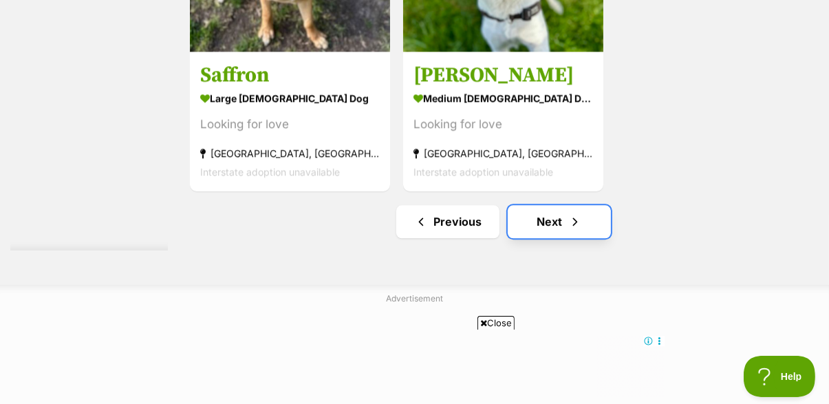
scroll to position [3112, 0]
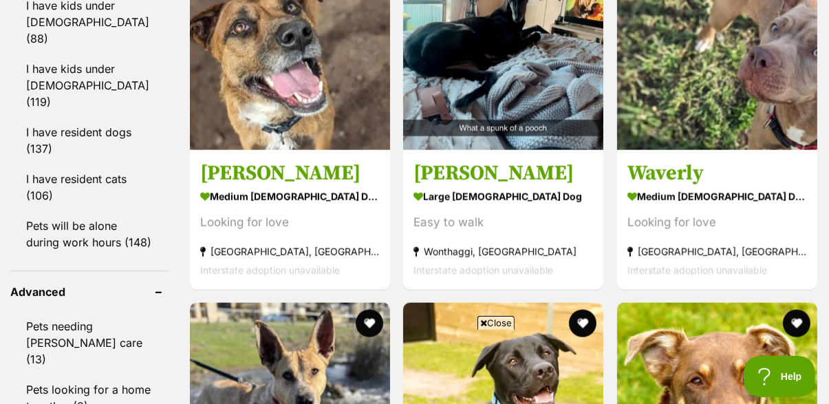
scroll to position [1337, 0]
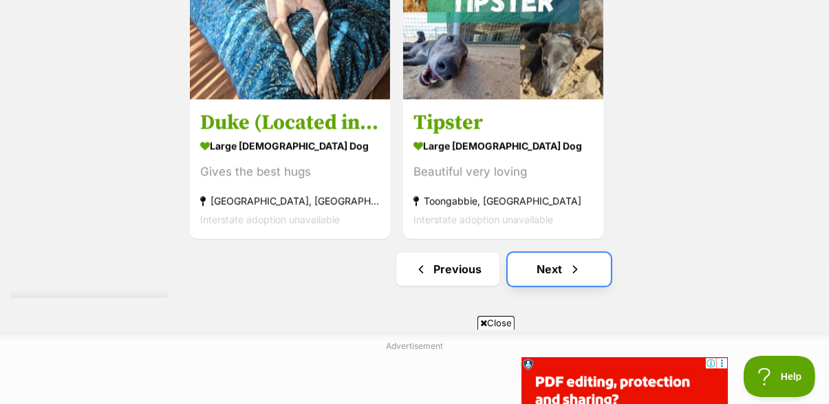
click at [573, 276] on span "Next page" at bounding box center [575, 269] width 14 height 17
